Goal: Task Accomplishment & Management: Manage account settings

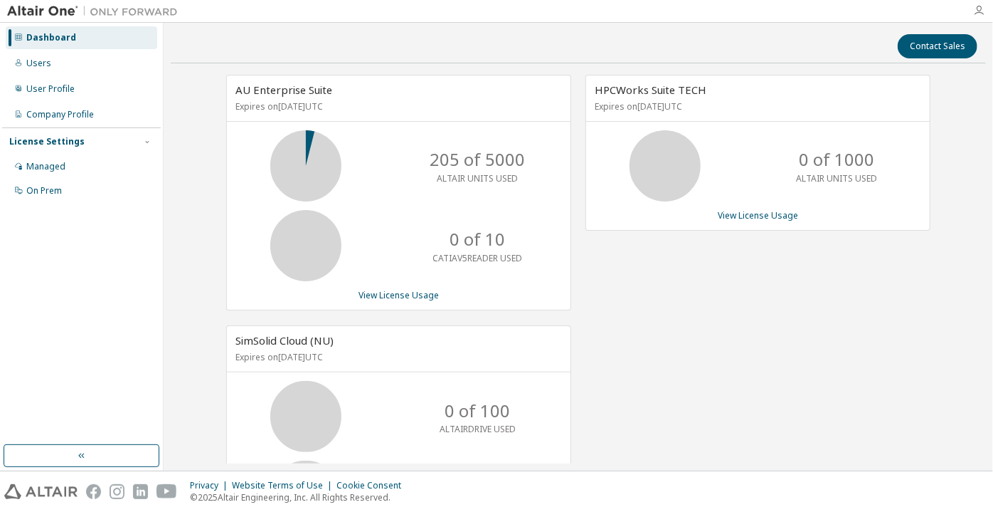
click at [981, 11] on icon "button" at bounding box center [978, 10] width 11 height 11
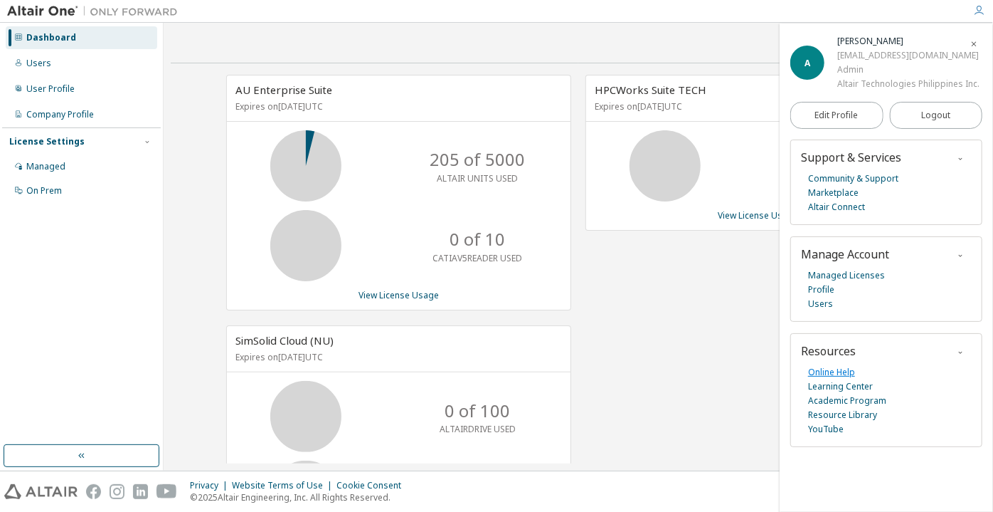
click at [828, 366] on link "Online Help" at bounding box center [831, 372] width 47 height 14
click at [49, 165] on div "Managed" at bounding box center [45, 166] width 39 height 11
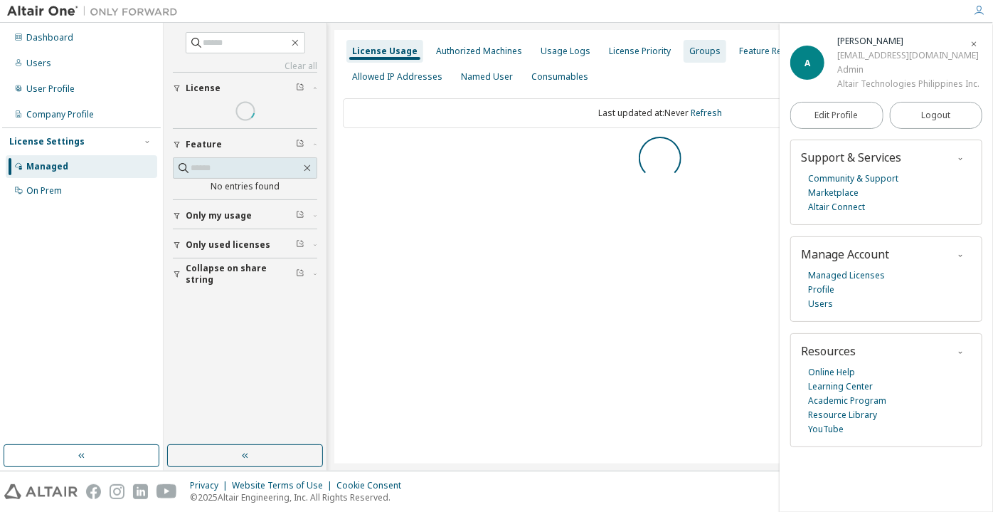
click at [693, 51] on div "Groups" at bounding box center [705, 51] width 31 height 11
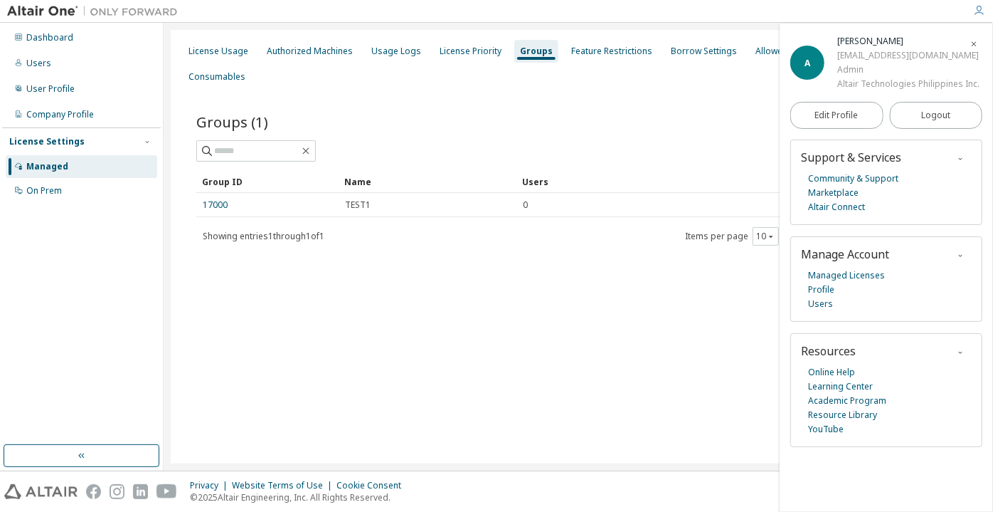
click at [971, 43] on icon "button" at bounding box center [974, 44] width 9 height 9
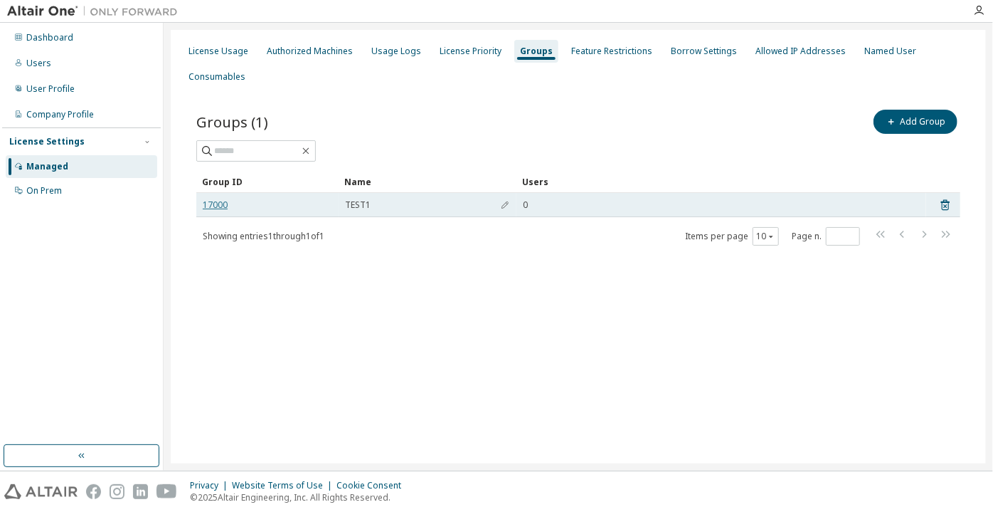
click at [212, 199] on link "17000" at bounding box center [215, 204] width 25 height 11
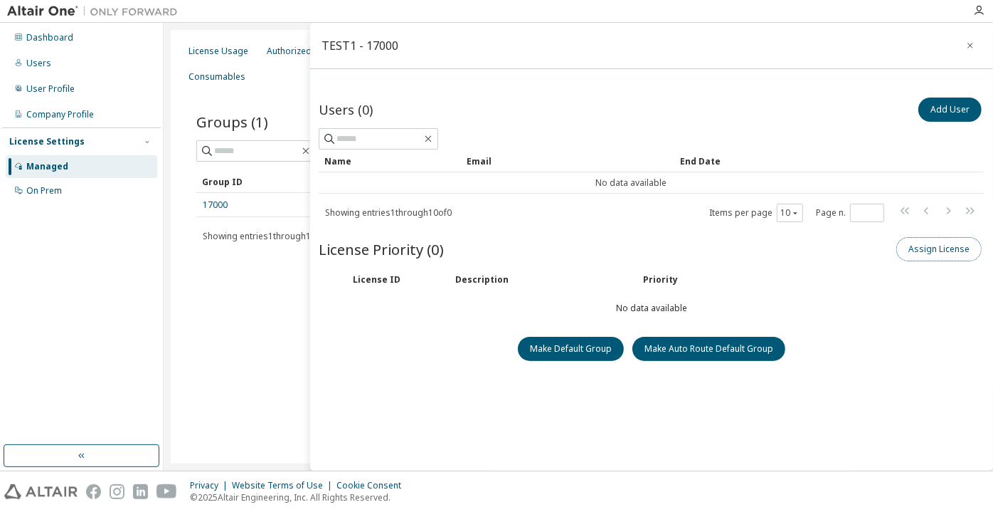
click at [939, 258] on button "Assign License" at bounding box center [939, 249] width 85 height 24
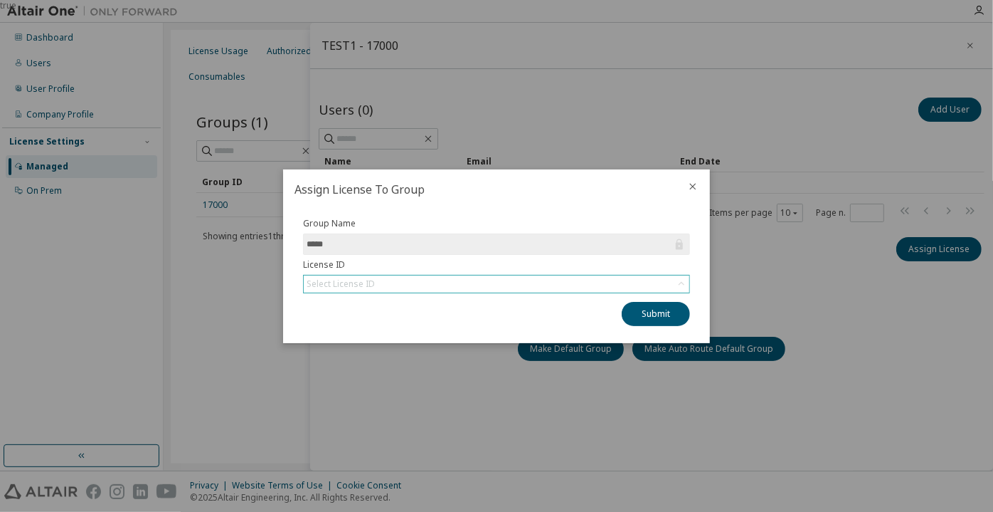
click at [649, 284] on div "Select License ID" at bounding box center [497, 283] width 386 height 17
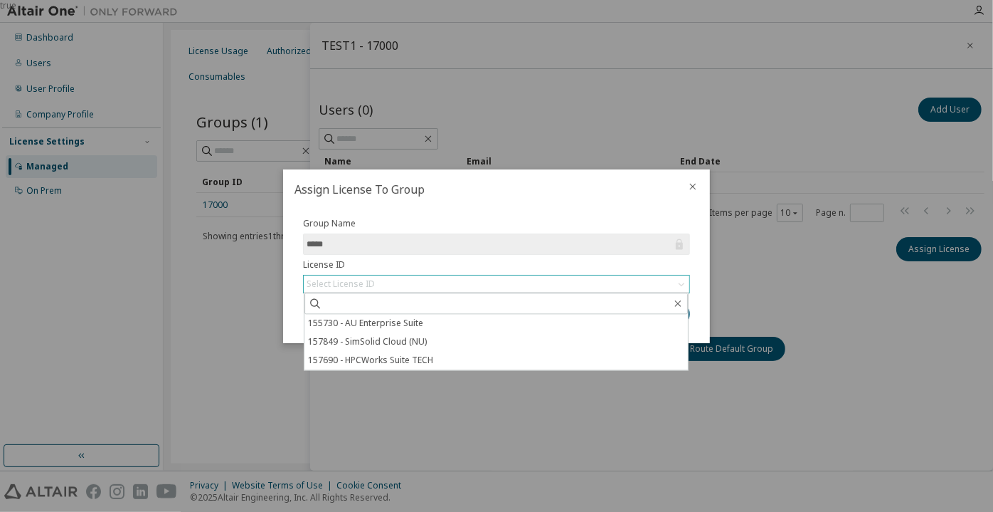
click at [649, 284] on div "Select License ID" at bounding box center [497, 283] width 386 height 17
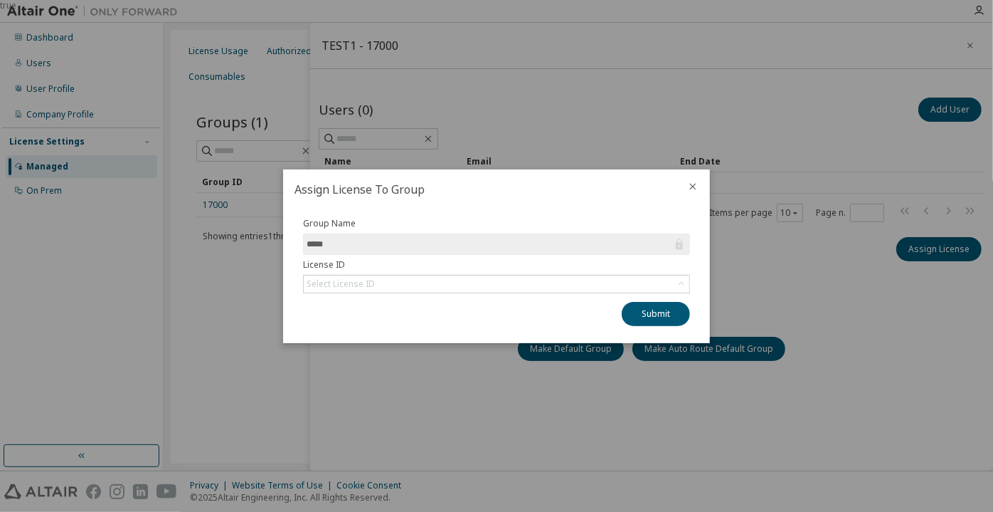
click at [693, 187] on icon "close" at bounding box center [693, 186] width 6 height 6
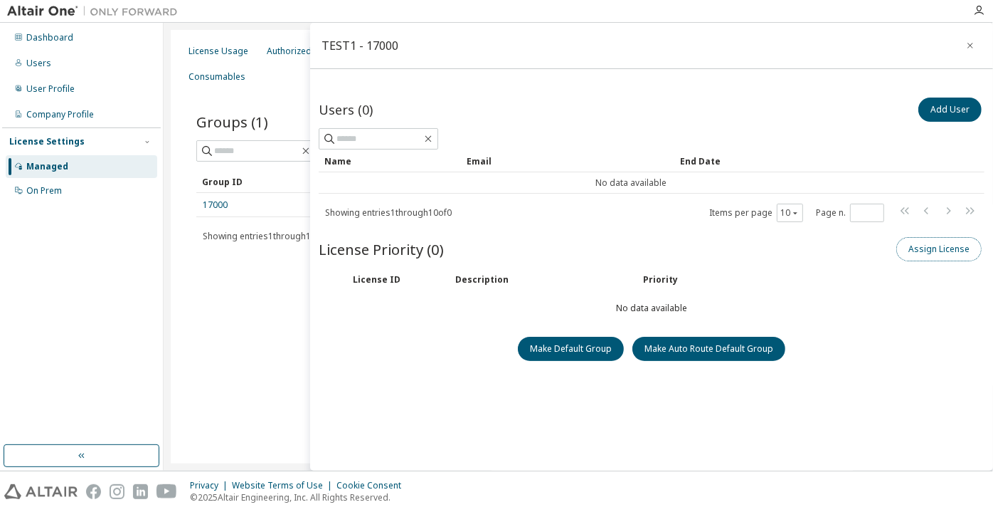
click at [914, 248] on button "Assign License" at bounding box center [939, 249] width 85 height 24
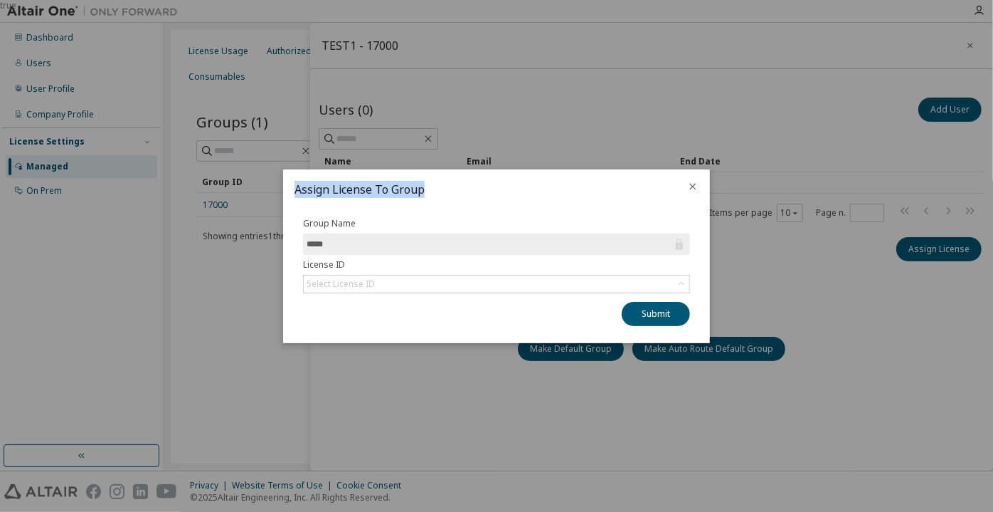
drag, startPoint x: 297, startPoint y: 191, endPoint x: 451, endPoint y: 196, distance: 154.5
click at [451, 196] on h2 "Assign License To Group" at bounding box center [479, 189] width 393 height 40
copy h2 "Assign License To Group"
click at [695, 187] on icon "close" at bounding box center [692, 186] width 11 height 11
